Goal: Find specific page/section: Find specific page/section

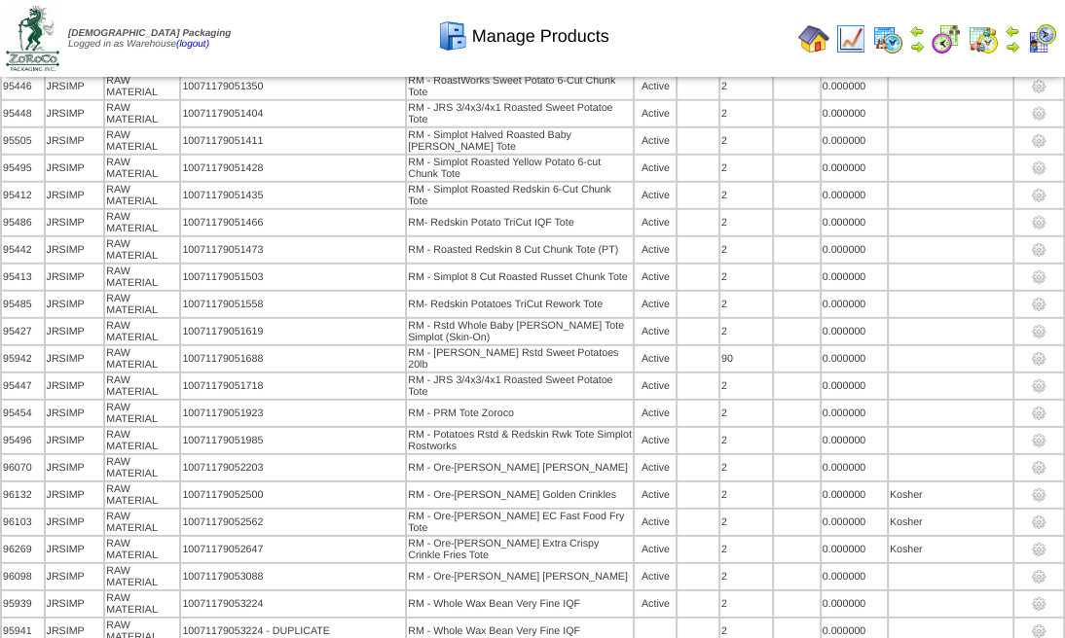
scroll to position [8143, 0]
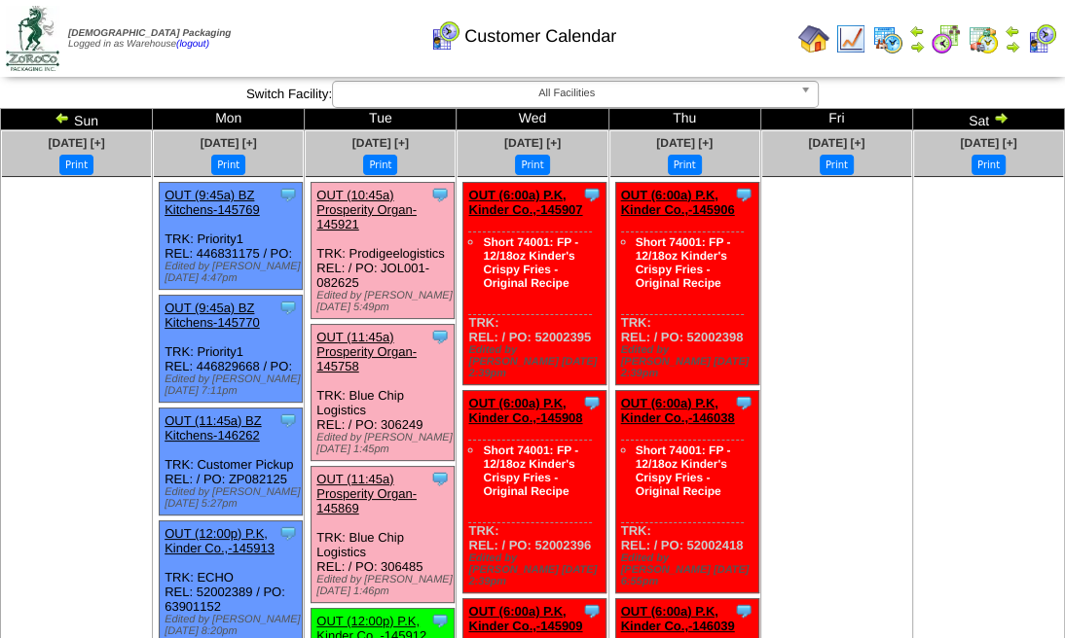
click at [1007, 35] on img at bounding box center [1012, 31] width 16 height 16
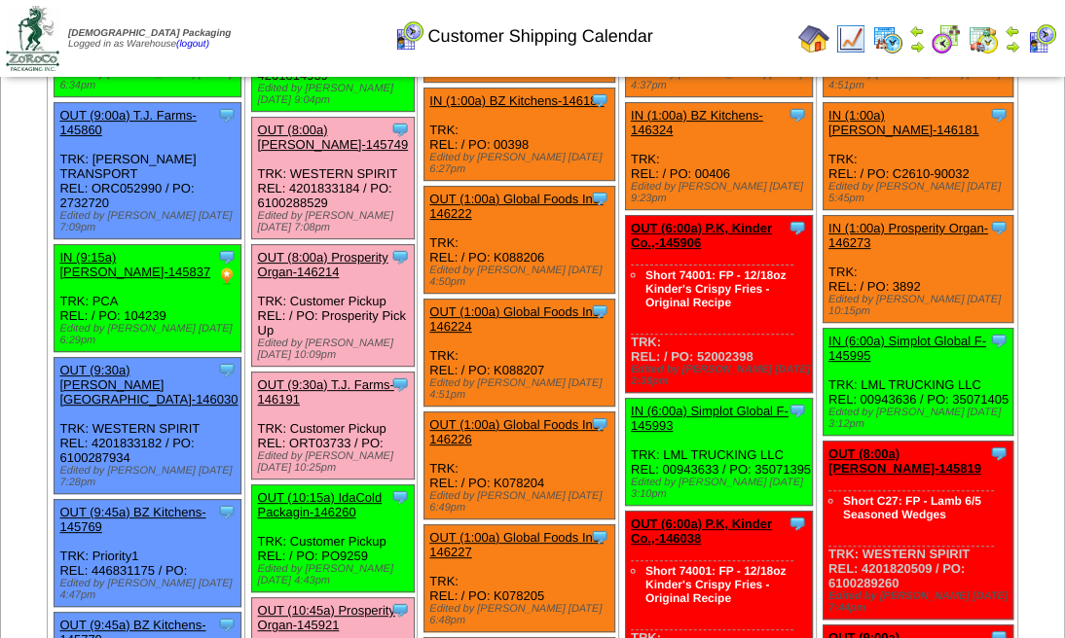
scroll to position [324, 0]
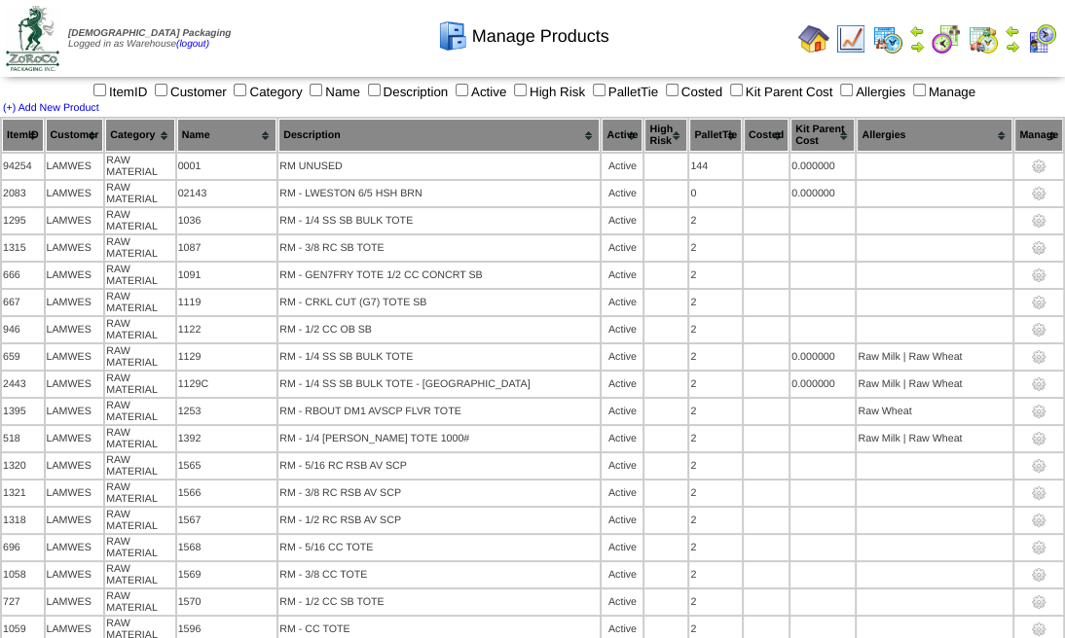
scroll to position [11871, 0]
